Goal: Task Accomplishment & Management: Manage account settings

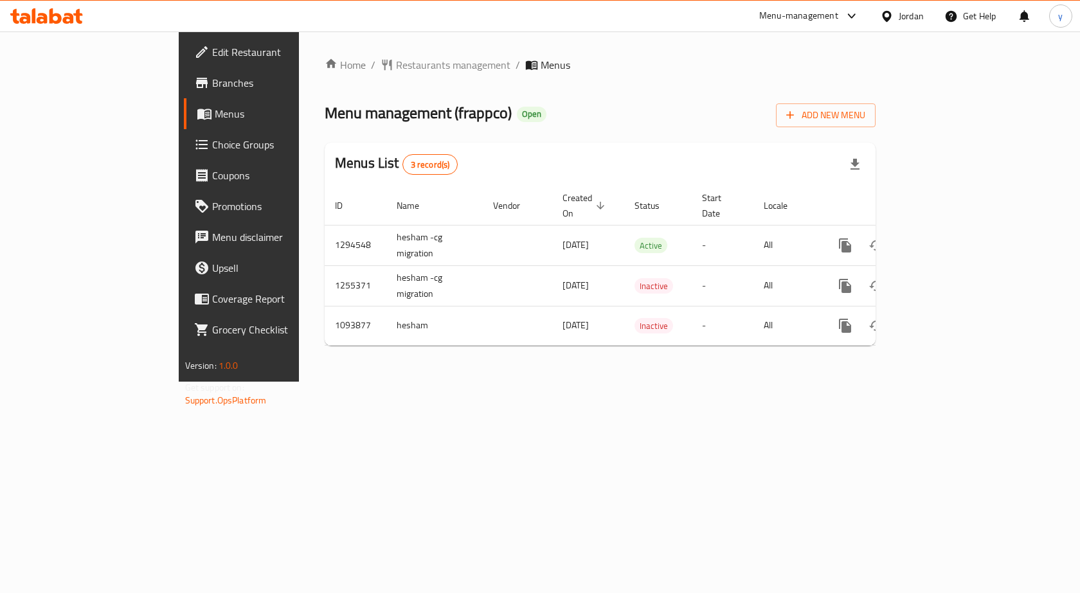
click at [212, 143] on span "Choice Groups" at bounding box center [280, 144] width 137 height 15
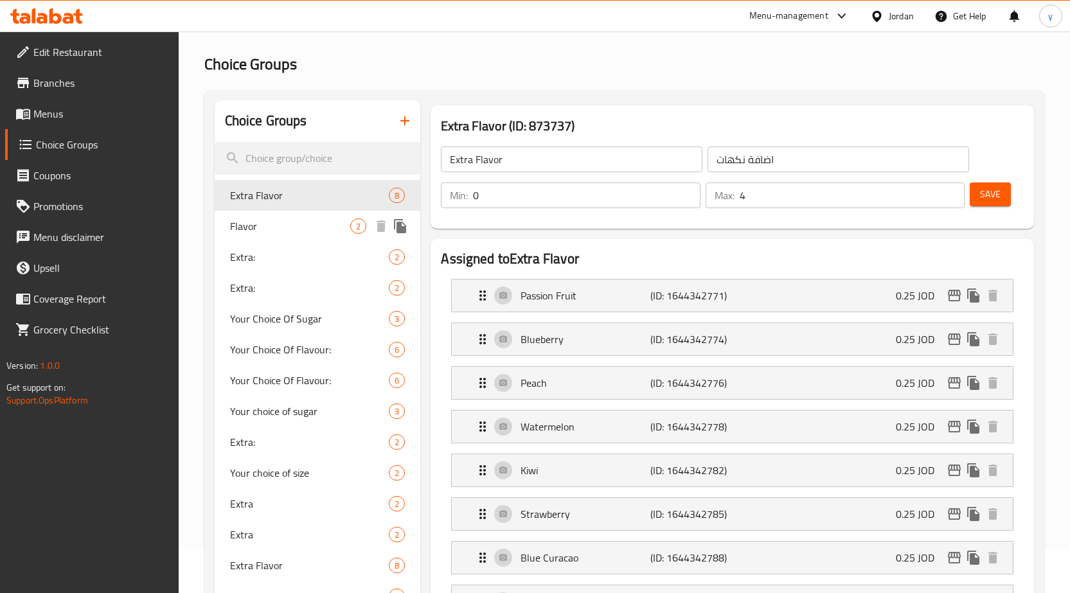
scroll to position [64, 0]
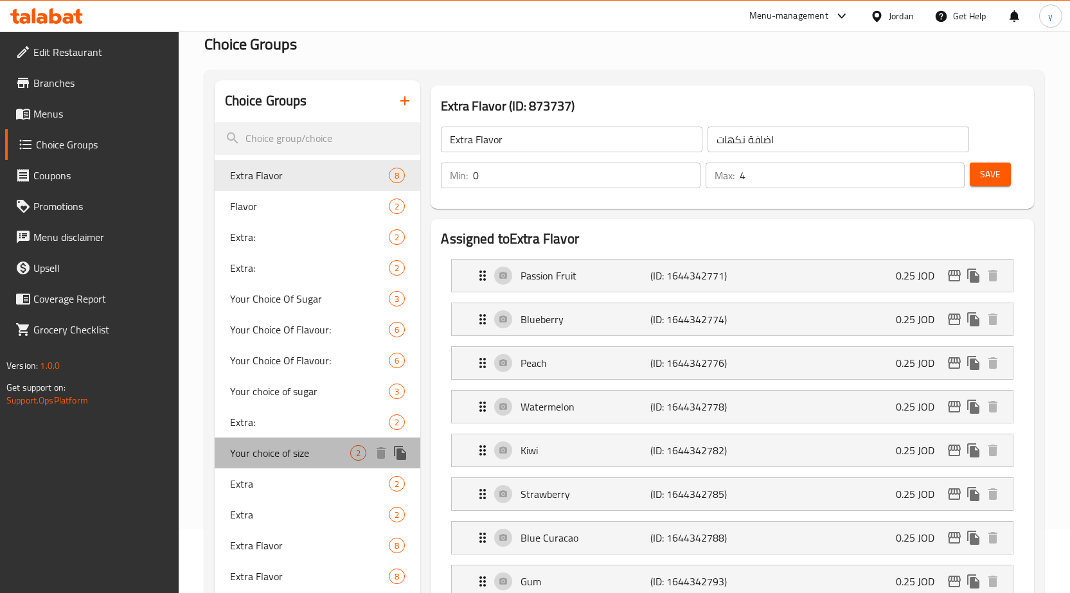
click at [260, 458] on span "Your choice of size" at bounding box center [290, 452] width 121 height 15
type input "Your choice of size"
type input "اختيارك من الحجم"
type input "1"
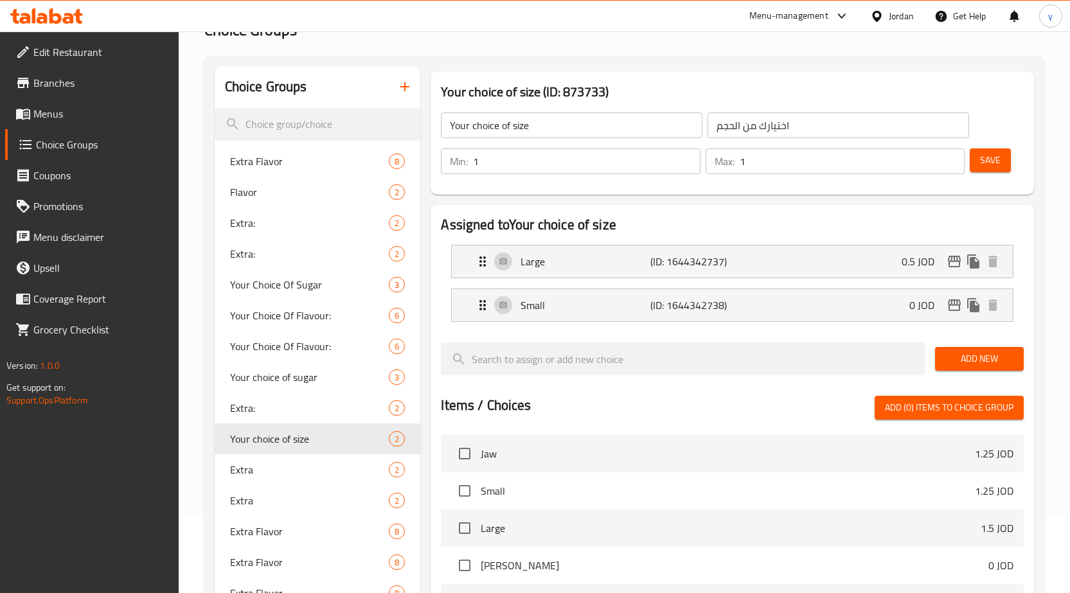
scroll to position [0, 0]
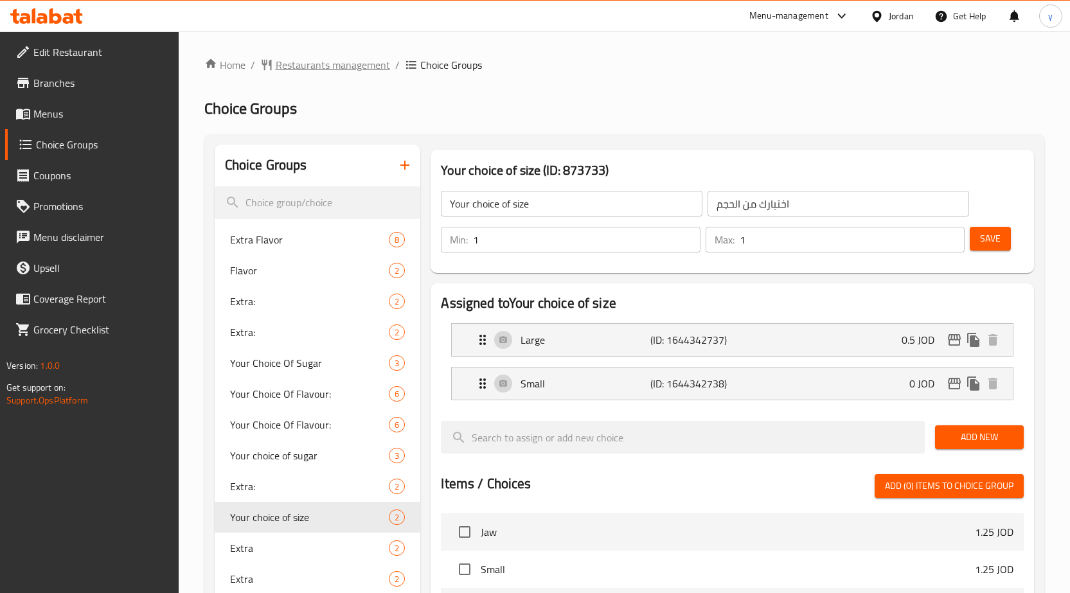
click at [296, 62] on span "Restaurants management" at bounding box center [333, 64] width 114 height 15
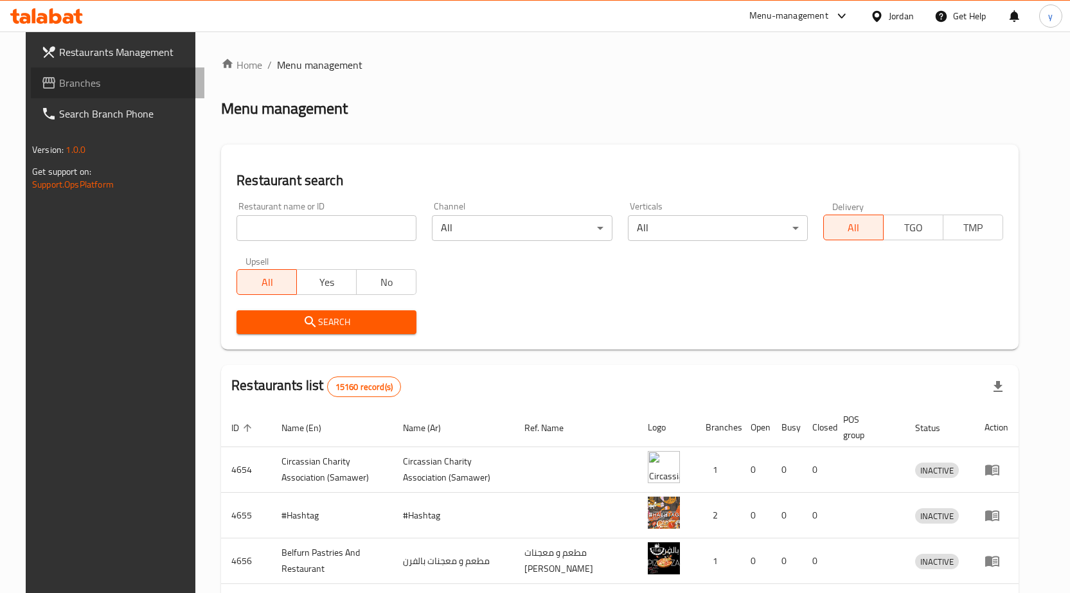
click at [59, 78] on span "Branches" at bounding box center [126, 82] width 135 height 15
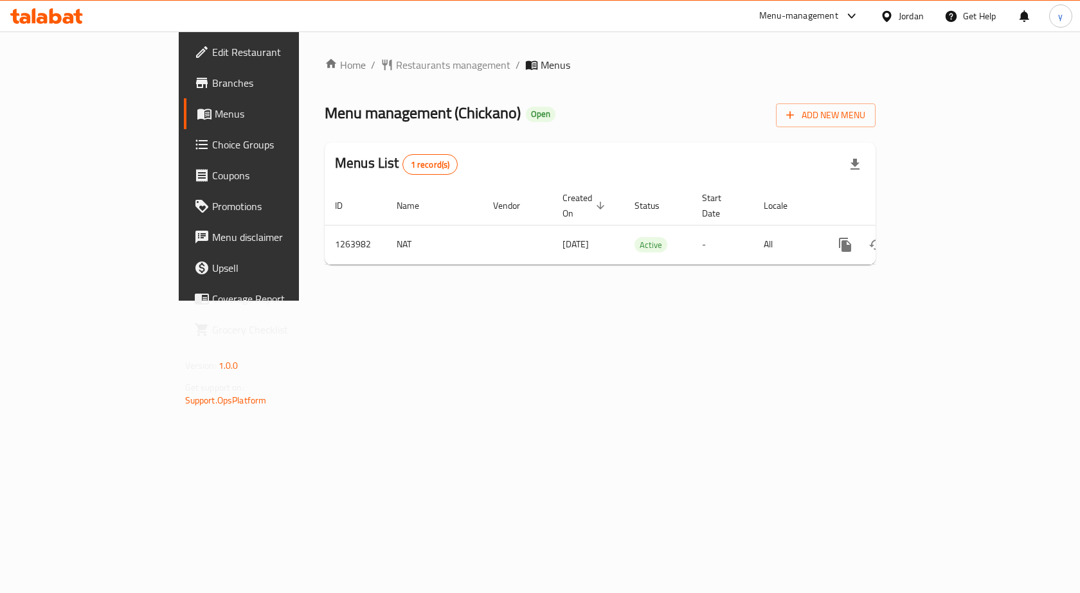
click at [212, 147] on span "Choice Groups" at bounding box center [280, 144] width 137 height 15
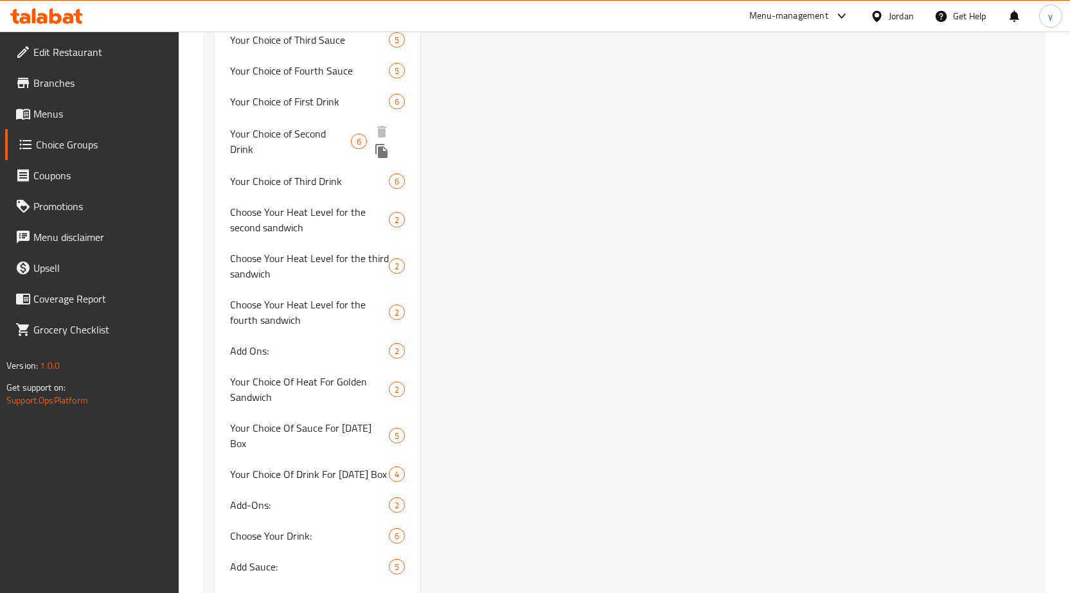
scroll to position [1307, 0]
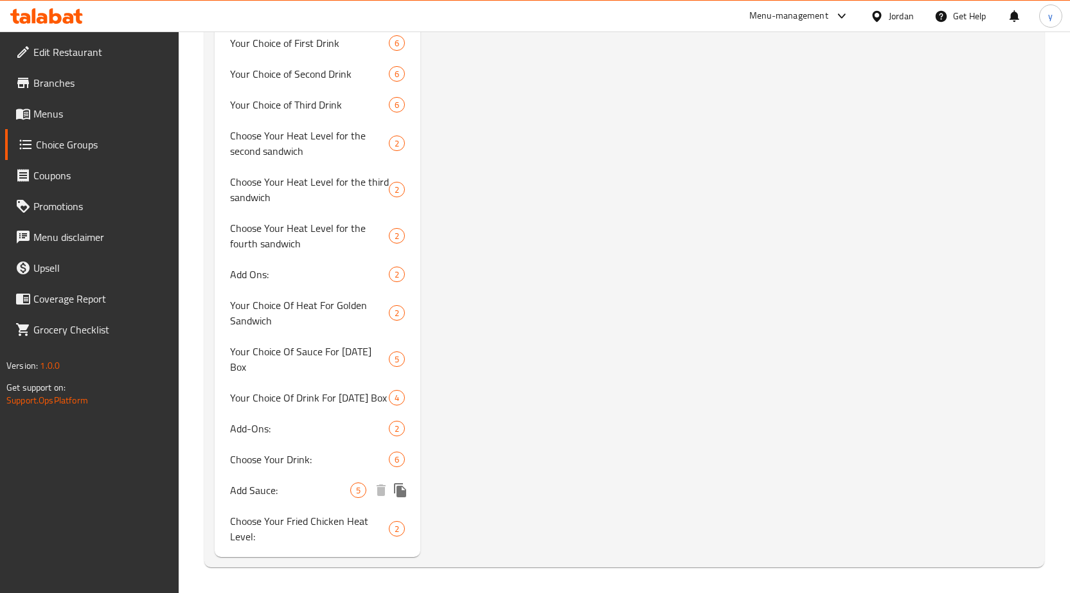
click at [283, 492] on span "Add Sauce:" at bounding box center [290, 490] width 121 height 15
type input "Add Sauce:"
type input "أضافة صوص:"
type input "0"
type input "5"
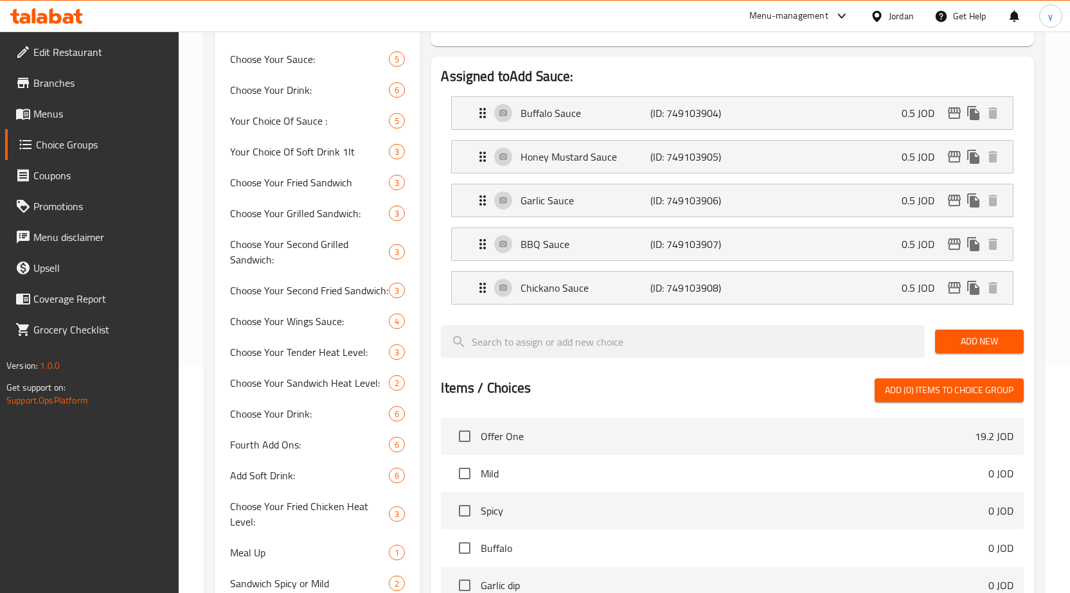
scroll to position [257, 0]
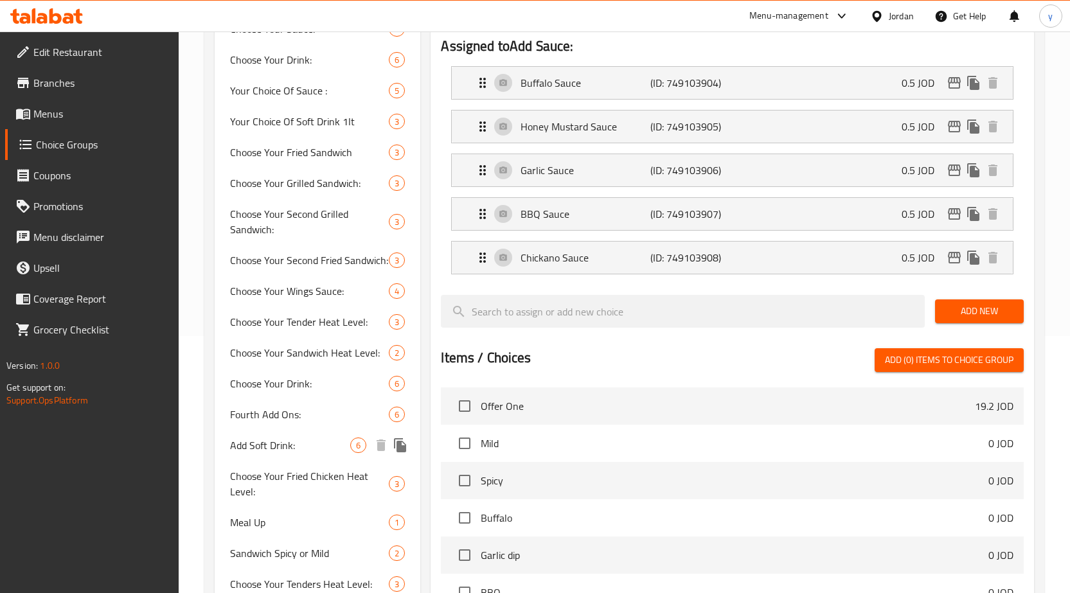
click at [255, 445] on span "Add Soft Drink:" at bounding box center [290, 445] width 121 height 15
type input "Add Soft Drink:"
type input "أضافة مشروب غازي:"
type input "4"
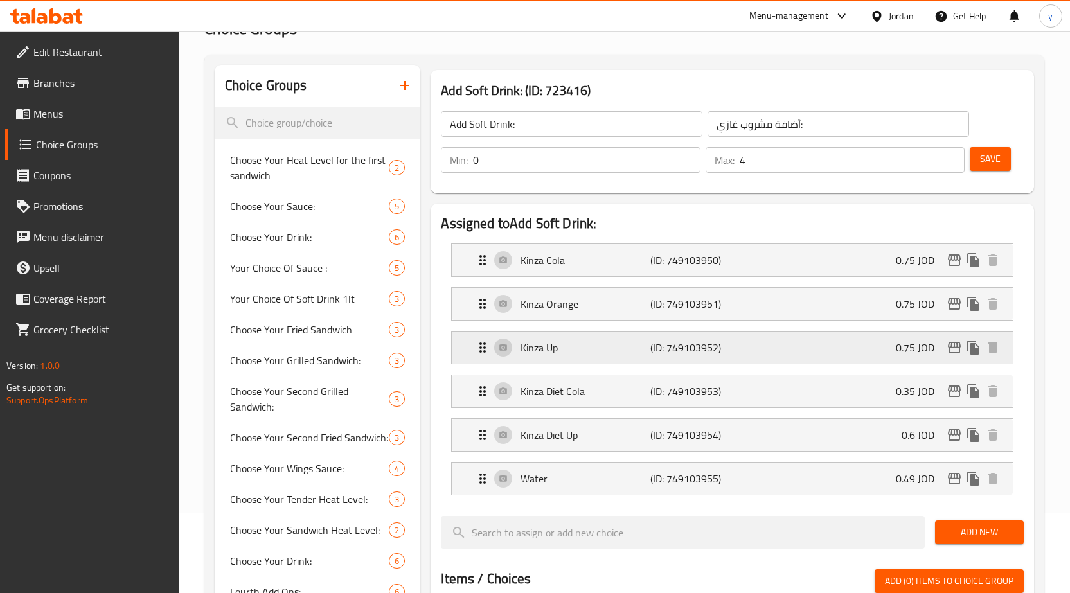
scroll to position [0, 0]
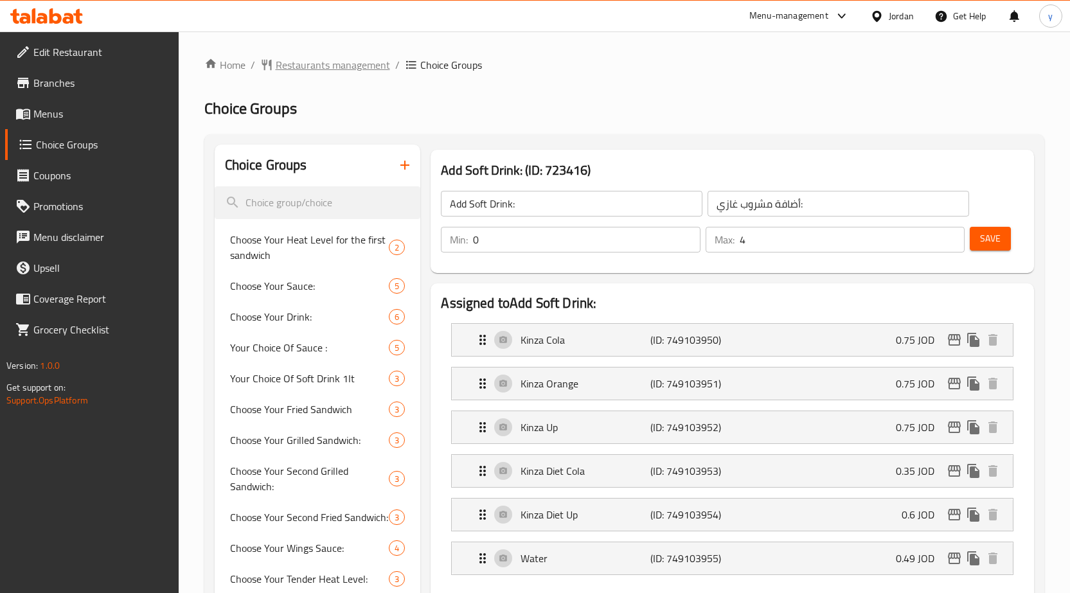
click at [283, 66] on span "Restaurants management" at bounding box center [333, 64] width 114 height 15
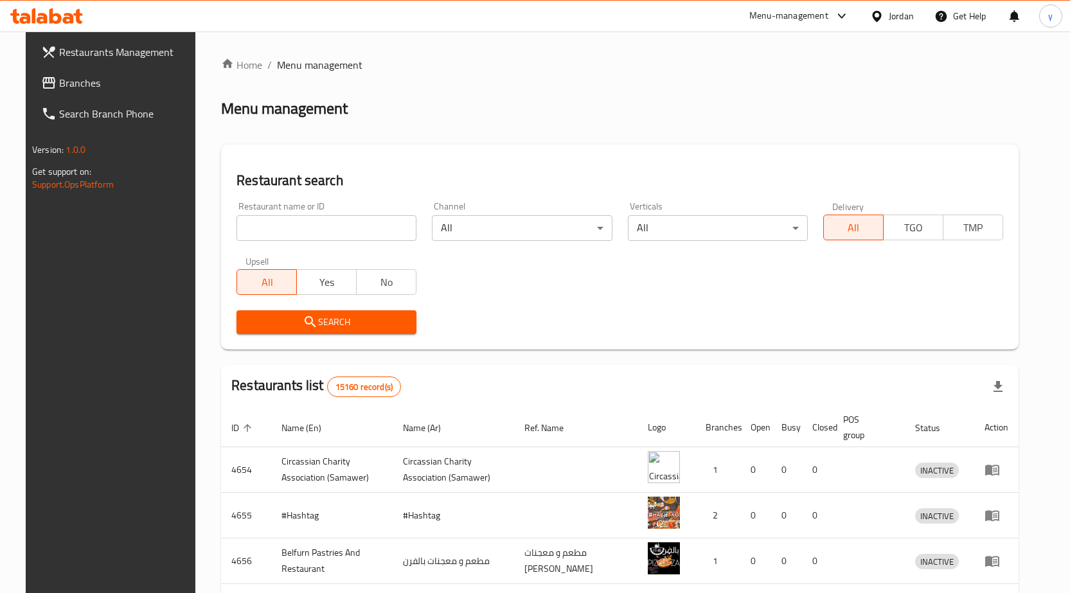
click at [285, 230] on input "search" at bounding box center [326, 228] width 180 height 26
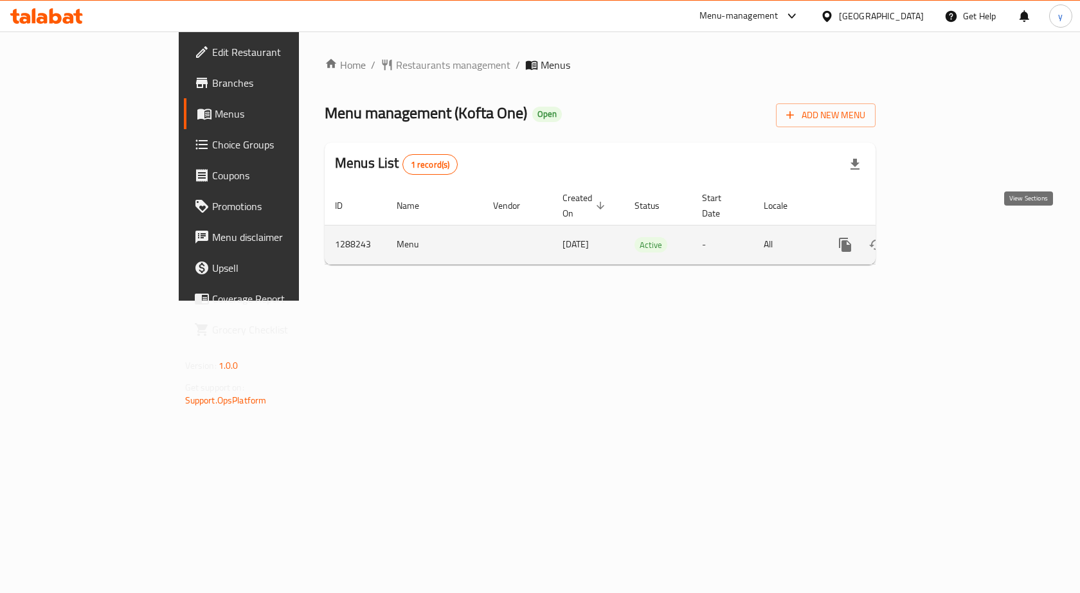
click at [945, 237] on icon "enhanced table" at bounding box center [937, 244] width 15 height 15
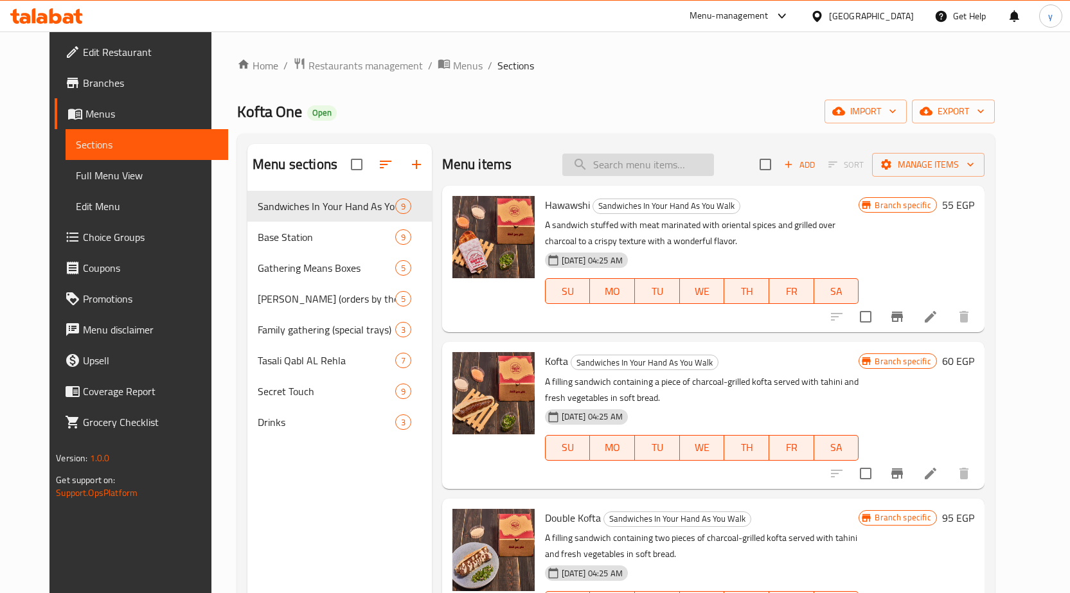
click at [659, 162] on input "search" at bounding box center [638, 165] width 152 height 22
paste input "Grilled Tarb"
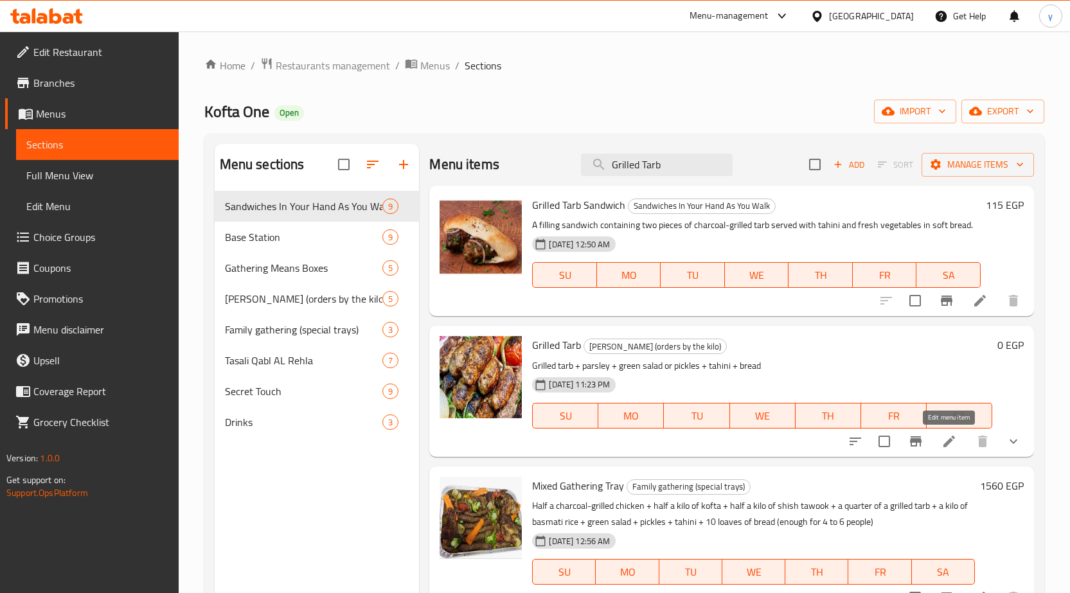
type input "Grilled Tarb"
click at [949, 440] on icon at bounding box center [949, 442] width 12 height 12
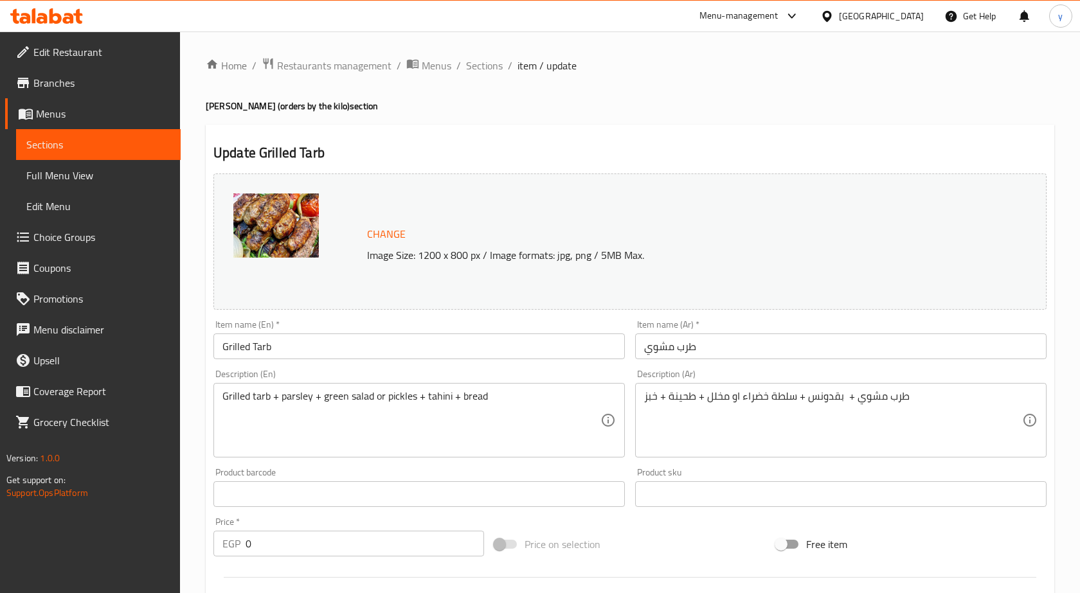
type input "اختر الصوص"
type input "1"
type input "اختر المقبل ر الطبق الجانبي الخاص بك"
type input "1"
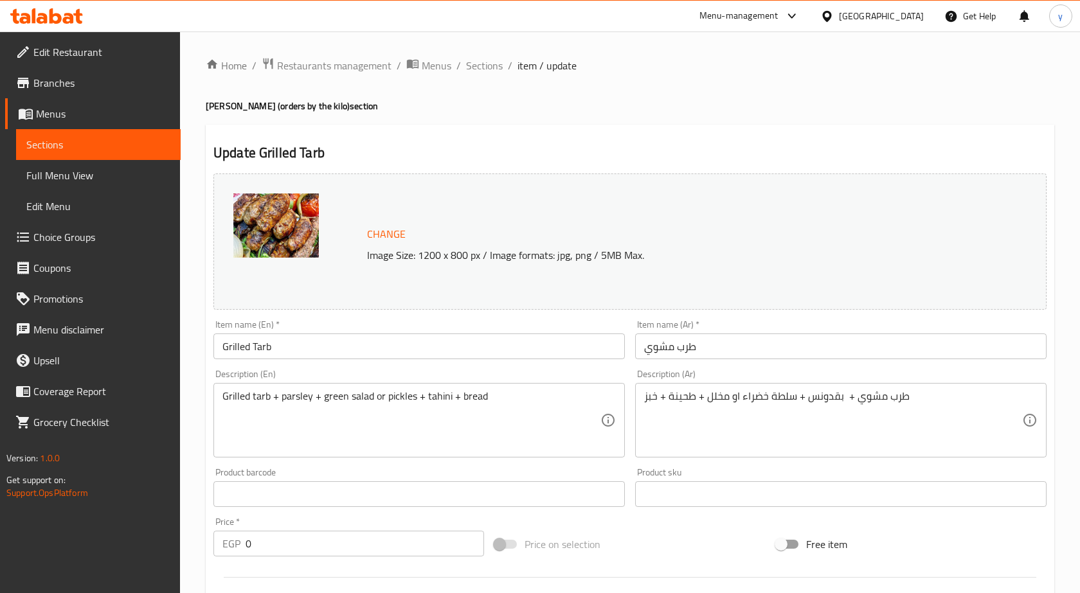
type input "1"
type input "اختر الصوص"
type input "1"
type input "اختر المقبل ر الطبق الجانبي الخاص بك"
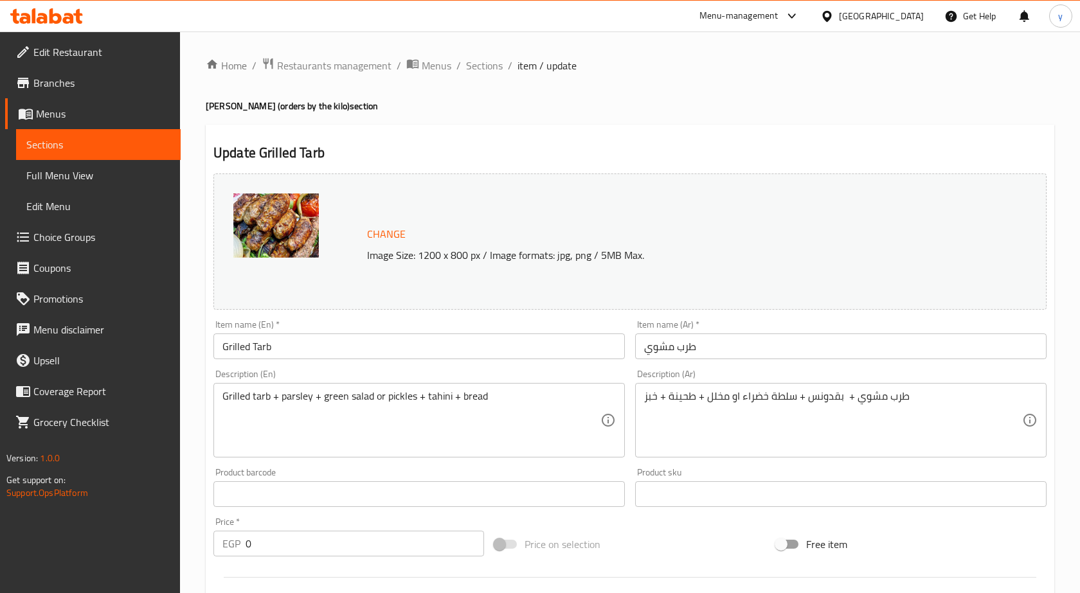
type input "1"
click at [320, 61] on span "Restaurants management" at bounding box center [333, 65] width 114 height 15
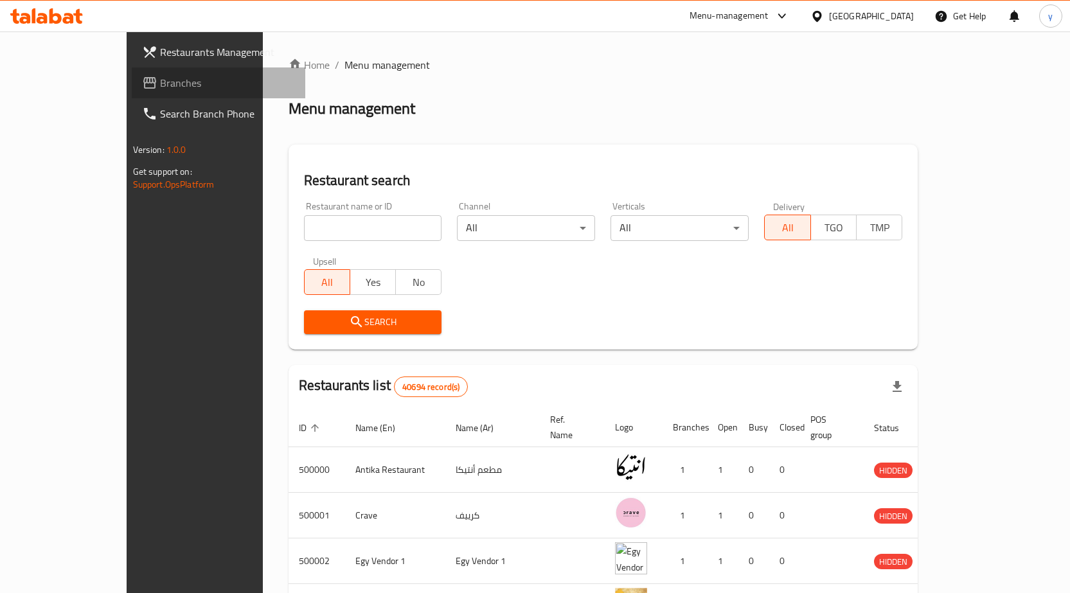
click at [160, 83] on span "Branches" at bounding box center [227, 82] width 135 height 15
